Goal: Check status: Check status

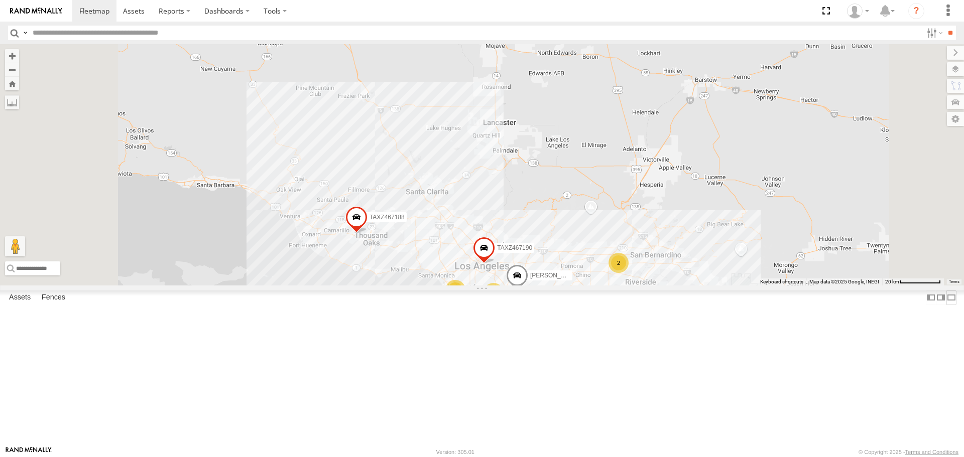
click at [947, 305] on label at bounding box center [952, 298] width 10 height 15
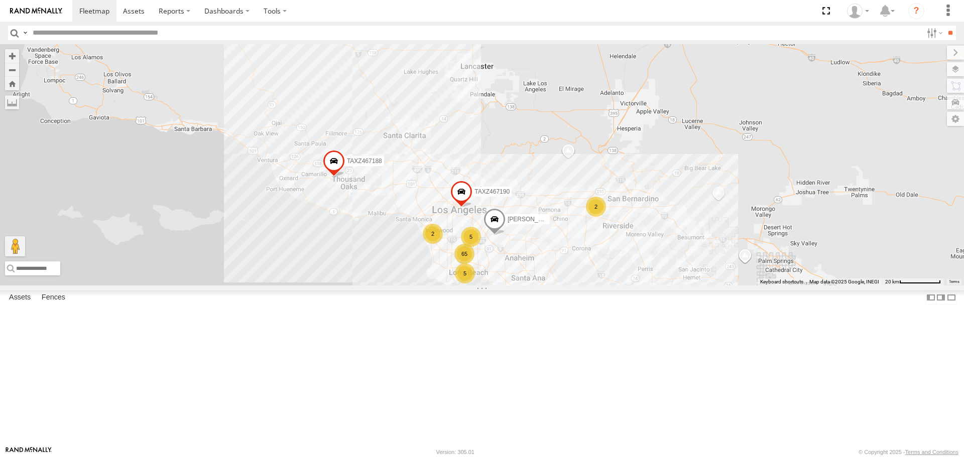
drag, startPoint x: 419, startPoint y: 369, endPoint x: 397, endPoint y: 312, distance: 60.9
click at [397, 285] on div "TAXZ467188 [PERSON_NAME]/T-1628 TAXZ467190 [PERSON_NAME]/T-1656 65 5 2 5 2" at bounding box center [482, 164] width 964 height 241
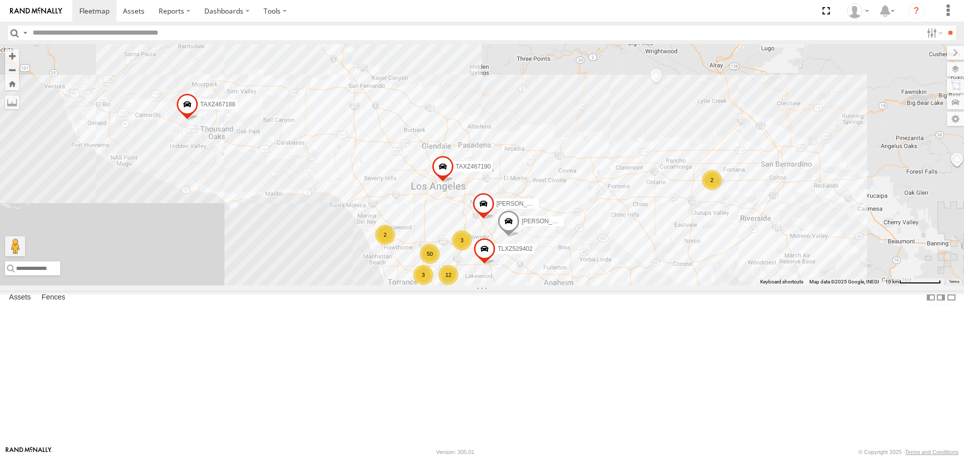
drag, startPoint x: 470, startPoint y: 331, endPoint x: 451, endPoint y: 289, distance: 45.8
click at [451, 285] on div "TAXZ467188 [PERSON_NAME]/T-1628 TAXZ467190 [PERSON_NAME]/T-1656 12 50 3 3 LARS/…" at bounding box center [482, 164] width 964 height 241
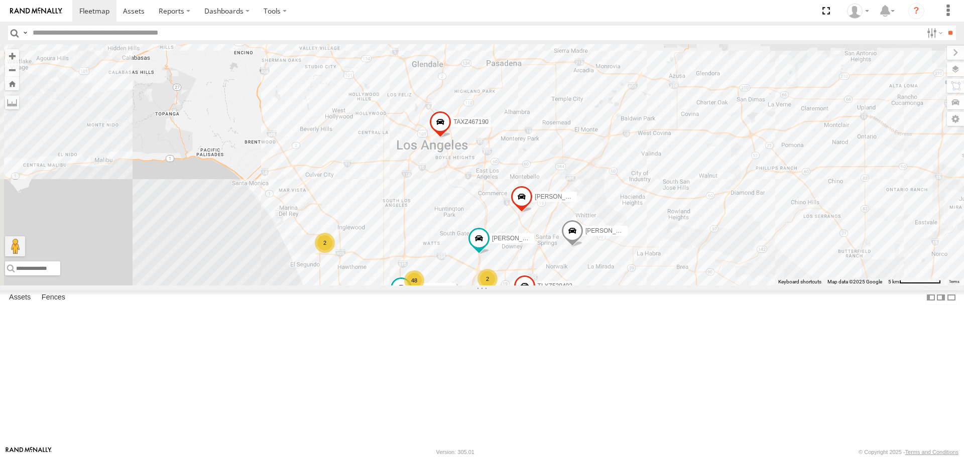
drag, startPoint x: 442, startPoint y: 302, endPoint x: 451, endPoint y: 268, distance: 35.3
click at [451, 268] on div "TAXZ467188 [PERSON_NAME]/T-1628 TAXZ467190 [PERSON_NAME]/T-1656 [PERSON_NAME]/T…" at bounding box center [482, 164] width 964 height 241
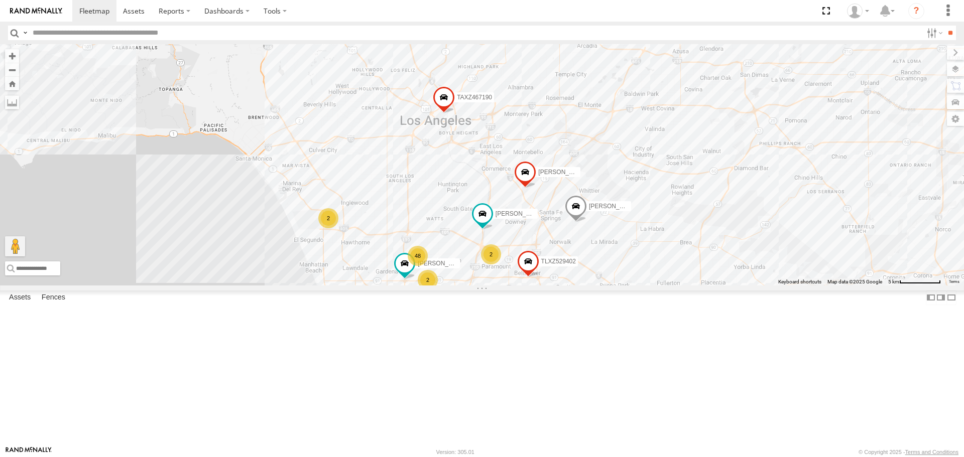
drag, startPoint x: 432, startPoint y: 274, endPoint x: 432, endPoint y: 239, distance: 34.6
click at [432, 239] on div "TAXZ467188 [PERSON_NAME]/T-1628 TAXZ467190 [PERSON_NAME]/T-1656 [PERSON_NAME]/T…" at bounding box center [482, 164] width 964 height 241
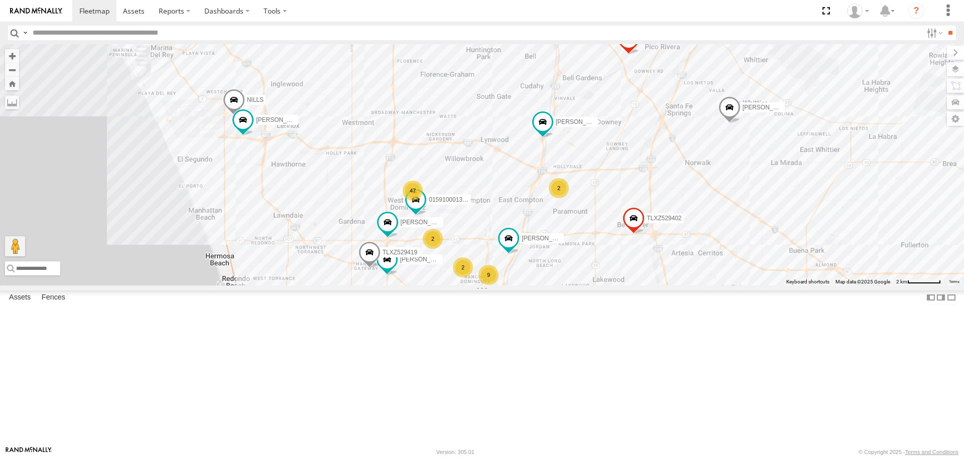
drag, startPoint x: 433, startPoint y: 278, endPoint x: 441, endPoint y: 226, distance: 52.3
click at [441, 226] on div "TAXZ467188 [PERSON_NAME]/T-1628 TAXZ467190 [PERSON_NAME]/T-1656 [PERSON_NAME]/T…" at bounding box center [482, 164] width 964 height 241
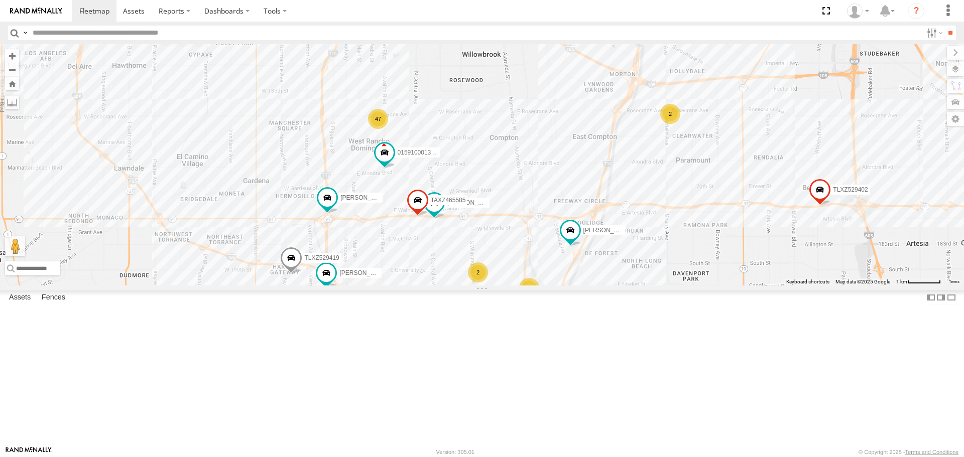
drag, startPoint x: 460, startPoint y: 269, endPoint x: 457, endPoint y: 215, distance: 53.8
click at [457, 215] on div "TAXZ467188 [PERSON_NAME]/T-1628 TAXZ467190 [PERSON_NAME]/T-1656 [PERSON_NAME]/T…" at bounding box center [482, 164] width 964 height 241
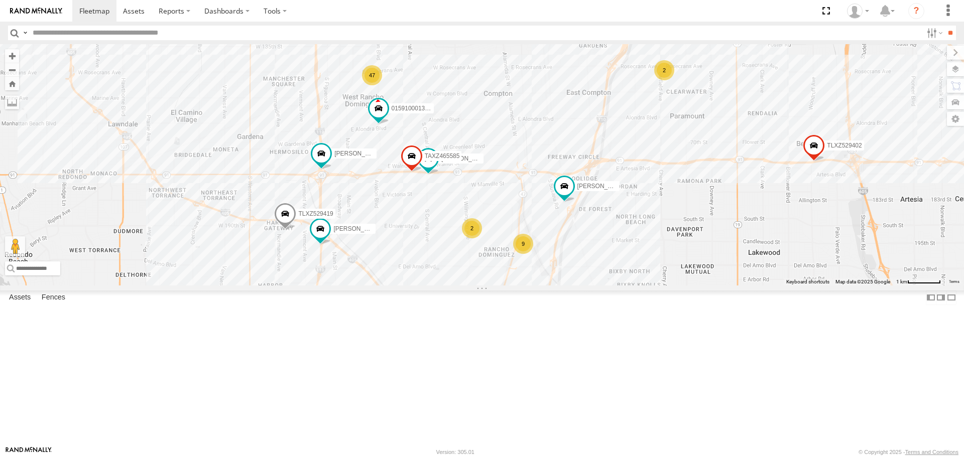
drag, startPoint x: 488, startPoint y: 307, endPoint x: 483, endPoint y: 264, distance: 43.0
click at [483, 264] on div "TAXZ467188 [PERSON_NAME]/T-1628 TAXZ467190 [PERSON_NAME]/T-1656 [PERSON_NAME]/T…" at bounding box center [482, 164] width 964 height 241
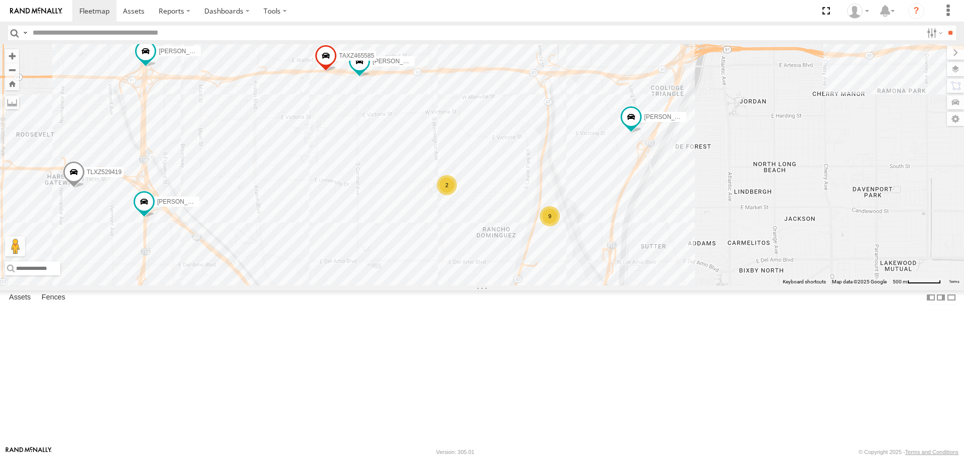
drag, startPoint x: 547, startPoint y: 314, endPoint x: 549, endPoint y: 254, distance: 59.8
click at [549, 254] on div "TAXZ467188 [PERSON_NAME]/T-1628 TAXZ467190 [PERSON_NAME]/T-1656 [PERSON_NAME]/T…" at bounding box center [482, 164] width 964 height 241
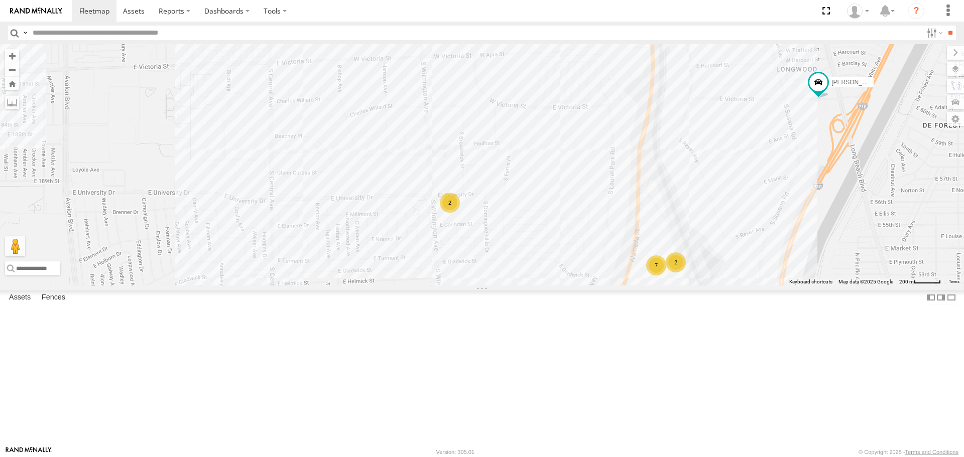
click at [658, 276] on div "7" at bounding box center [656, 266] width 20 height 20
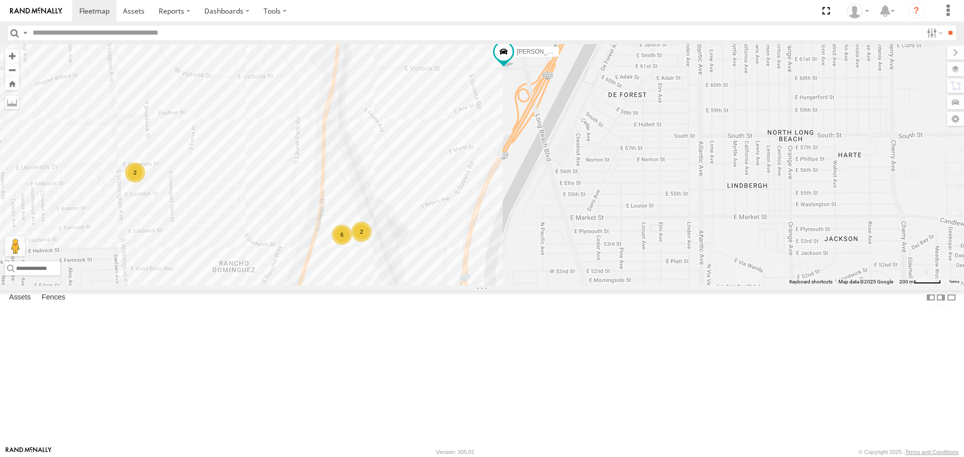
drag, startPoint x: 335, startPoint y: 233, endPoint x: 318, endPoint y: 307, distance: 75.8
click at [318, 285] on div "TAXZ467188 [PERSON_NAME]/T-1628 TAXZ467190 [PERSON_NAME]/T-1656 [PERSON_NAME]/T…" at bounding box center [482, 164] width 964 height 241
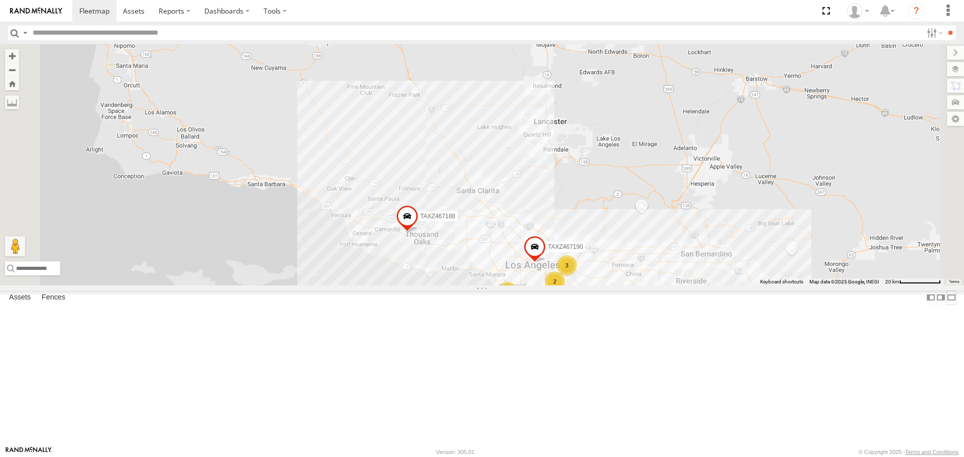
click at [947, 305] on label at bounding box center [952, 298] width 10 height 15
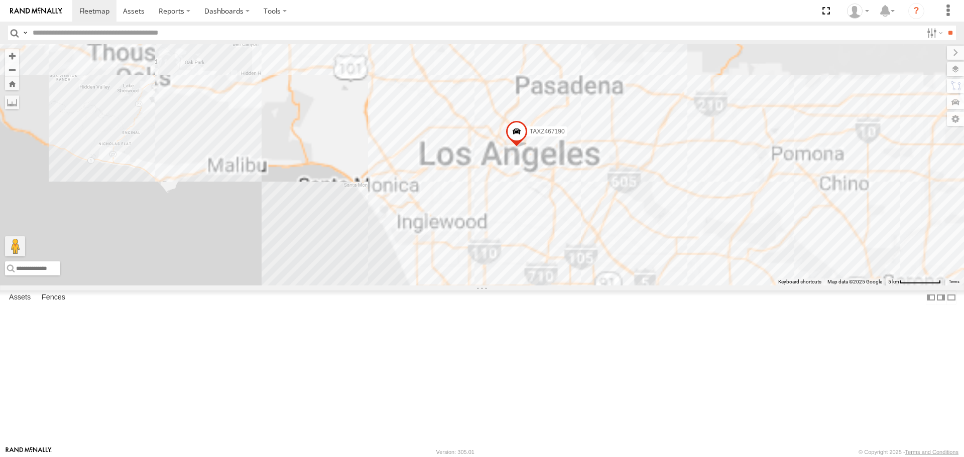
drag, startPoint x: 556, startPoint y: 263, endPoint x: 547, endPoint y: 243, distance: 21.8
click at [547, 243] on div "TAXZ467188 JUSTIN/T-1628 TAXZ467190" at bounding box center [482, 164] width 964 height 241
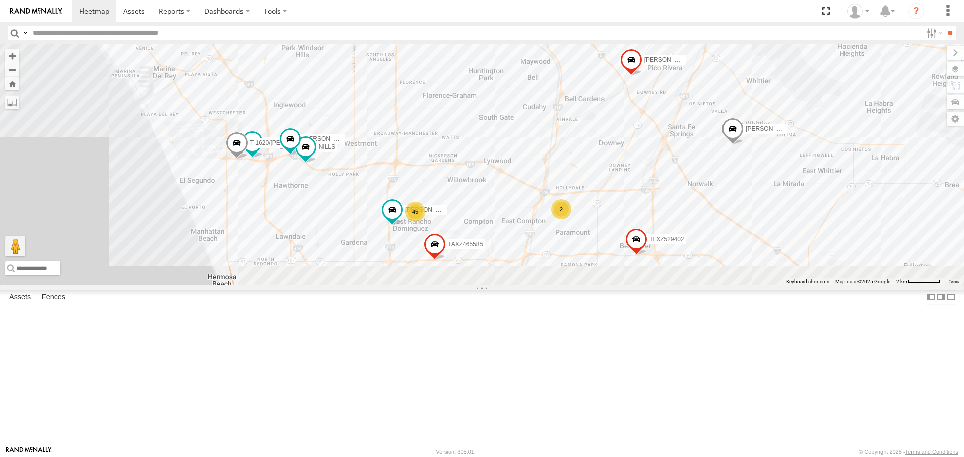
drag, startPoint x: 527, startPoint y: 192, endPoint x: 526, endPoint y: 149, distance: 43.2
click at [526, 149] on div "TAXZ467188 JUSTIN/T-1628 TAXZ467190 SAM/T-1625 LARS/T-1623 TAXZ465585 TLXZ52940…" at bounding box center [482, 164] width 964 height 241
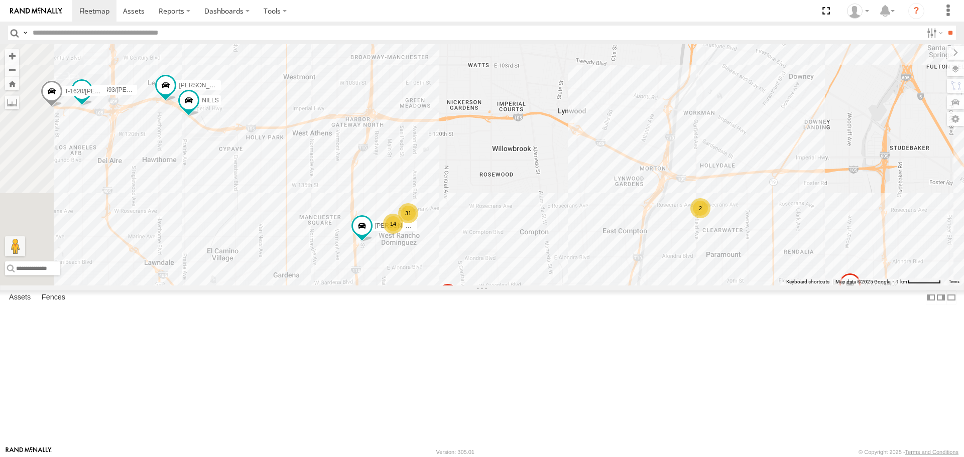
drag, startPoint x: 552, startPoint y: 210, endPoint x: 634, endPoint y: 203, distance: 82.7
click at [634, 203] on div "TAXZ467188 JUSTIN/T-1628 TAXZ467190 SAM/T-1625 LARS/T-1623 TAXZ465585 TLXZ52940…" at bounding box center [482, 164] width 964 height 241
